Goal: Task Accomplishment & Management: Use online tool/utility

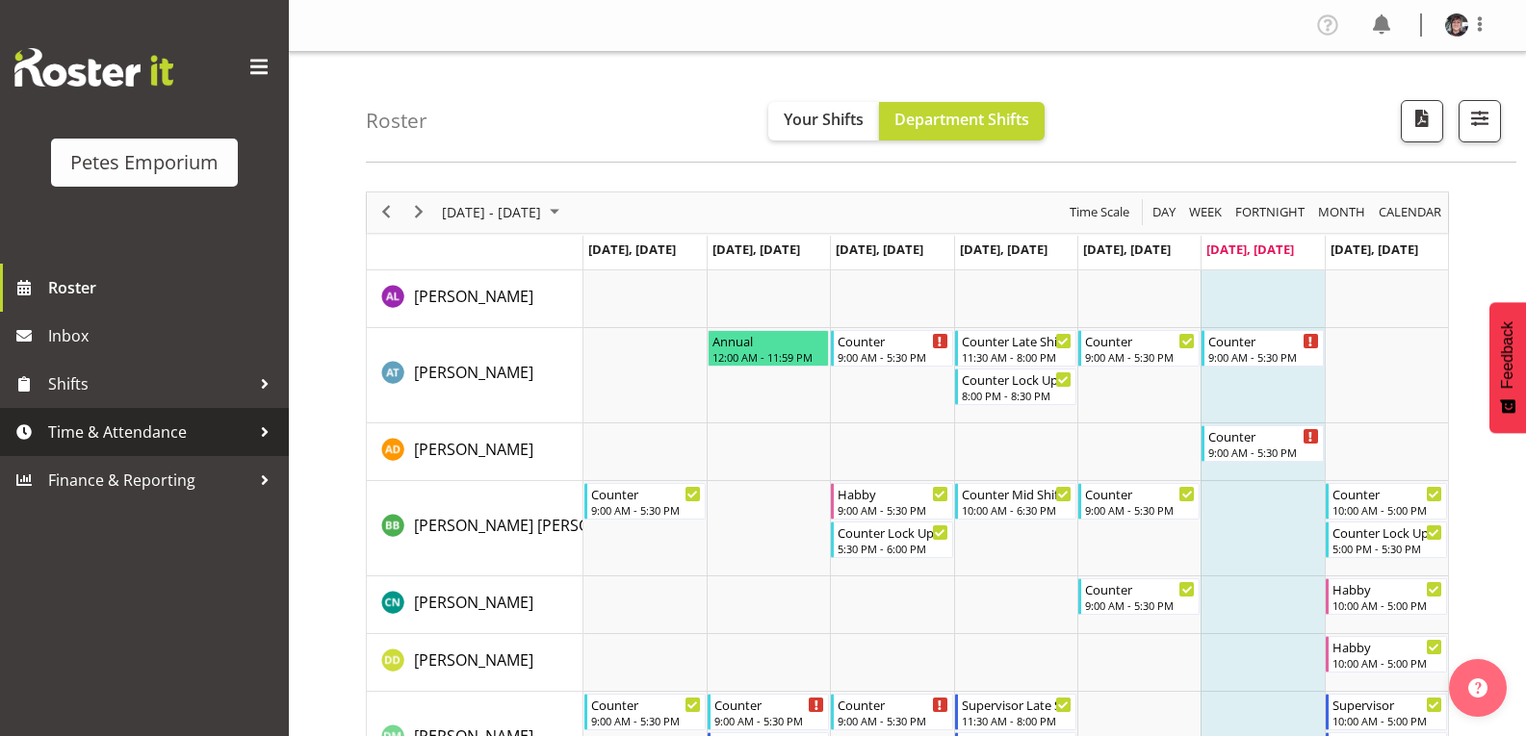
click at [168, 427] on span "Time & Attendance" at bounding box center [149, 432] width 202 height 29
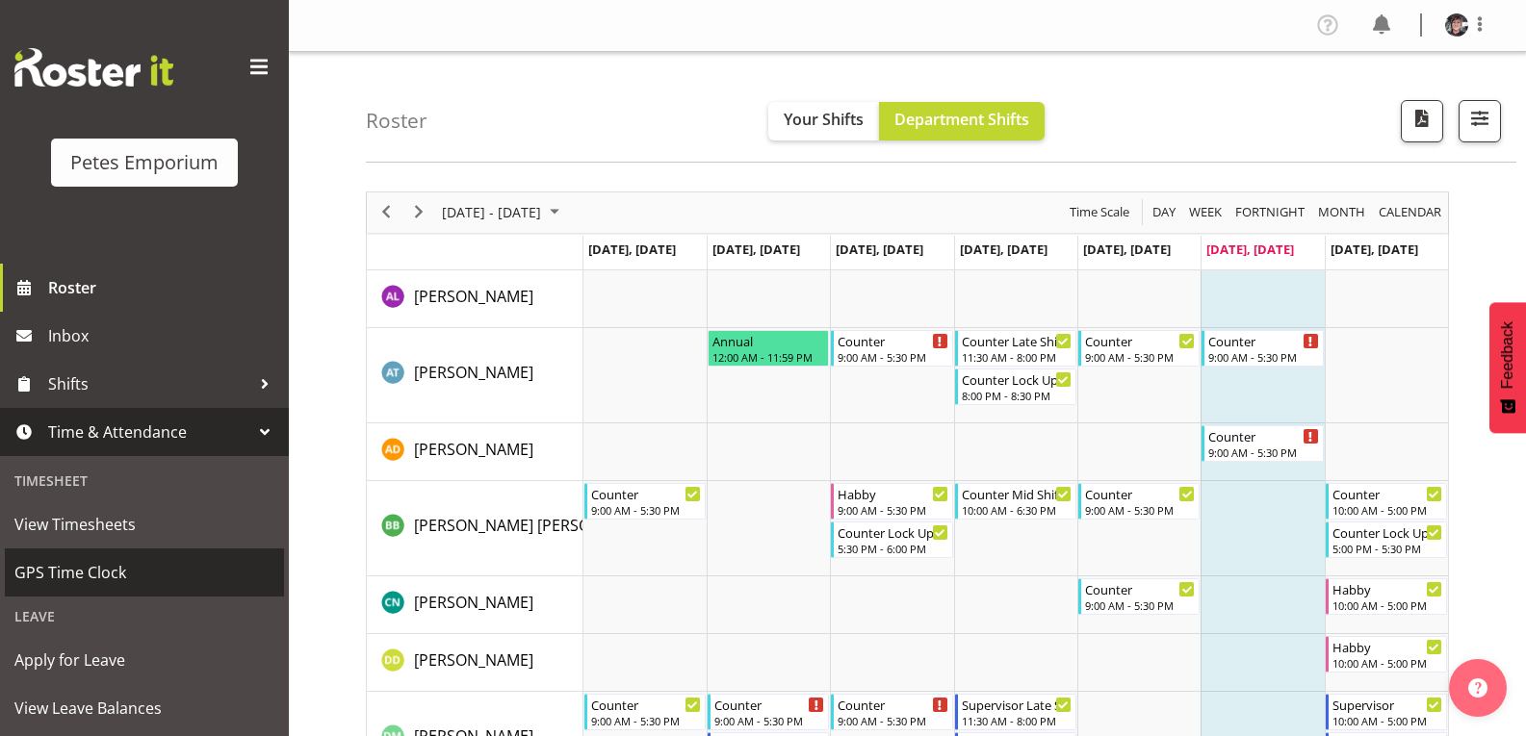
click at [114, 565] on span "GPS Time Clock" at bounding box center [144, 572] width 260 height 29
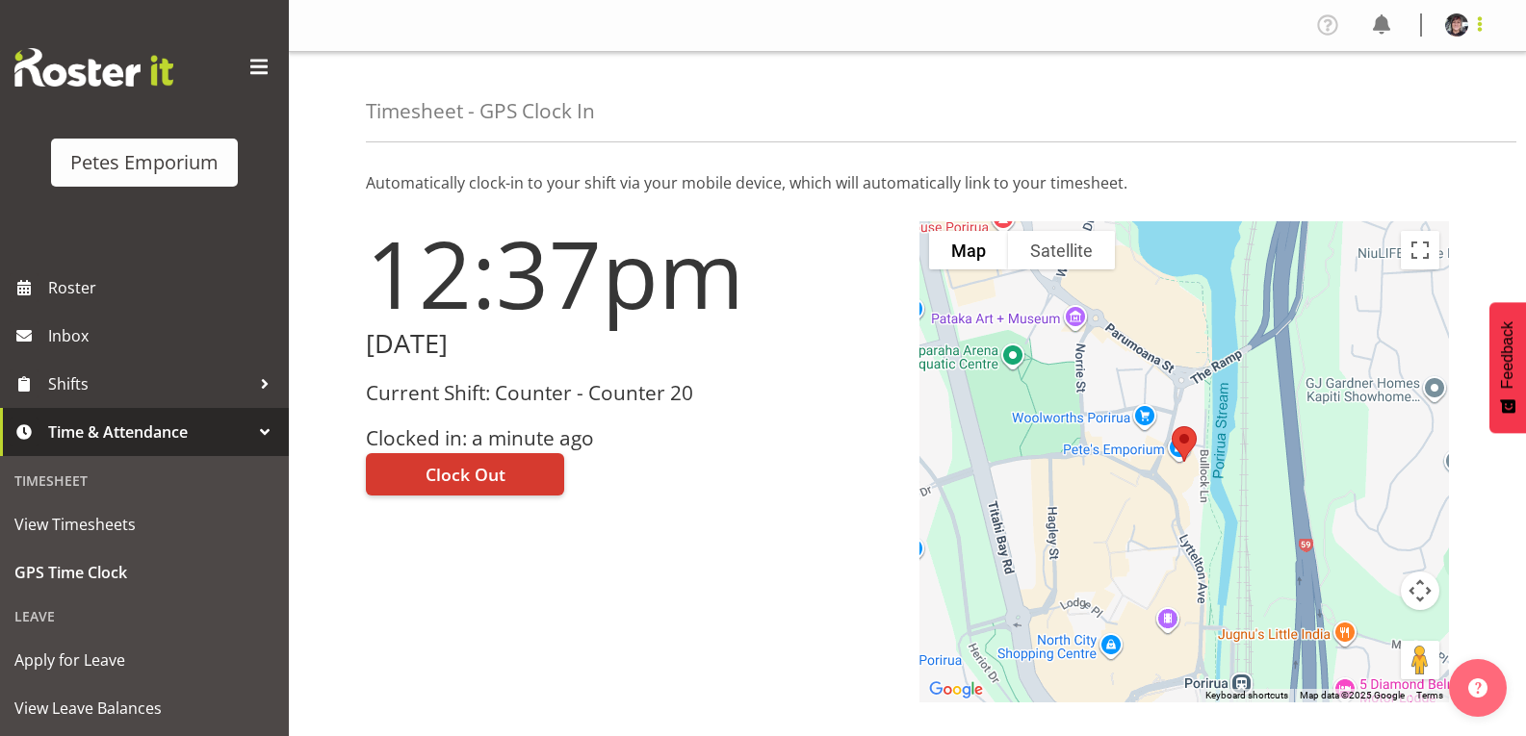
click at [1482, 22] on span at bounding box center [1479, 24] width 23 height 23
click at [1371, 98] on link "Log Out" at bounding box center [1398, 101] width 185 height 35
